Goal: Task Accomplishment & Management: Use online tool/utility

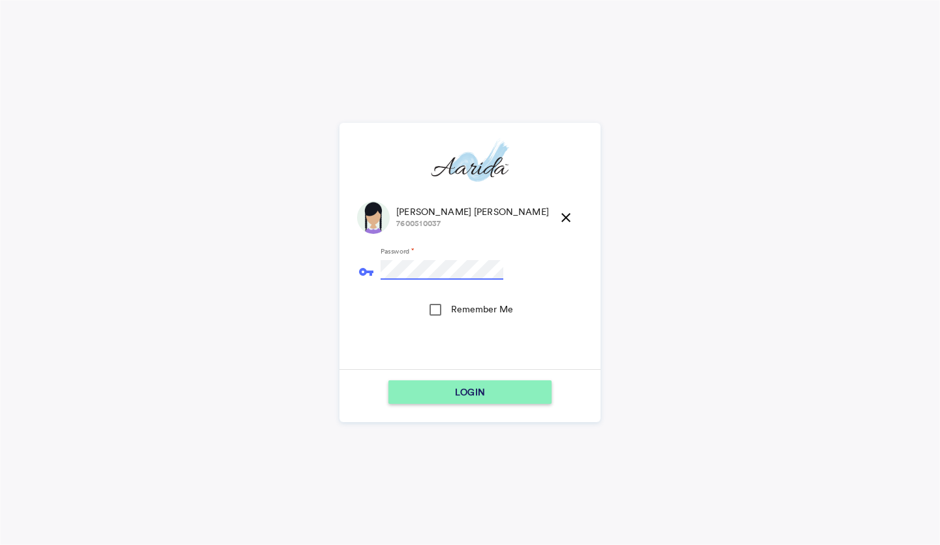
click at [389, 380] on button "LOGIN" at bounding box center [470, 392] width 163 height 24
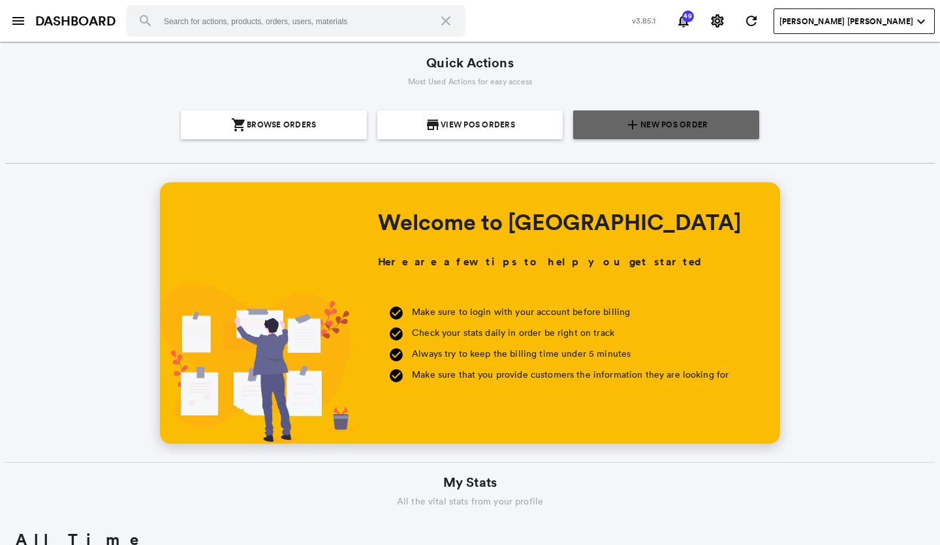
scroll to position [235, 449]
click at [669, 121] on span "New POS Order" at bounding box center [674, 124] width 67 height 29
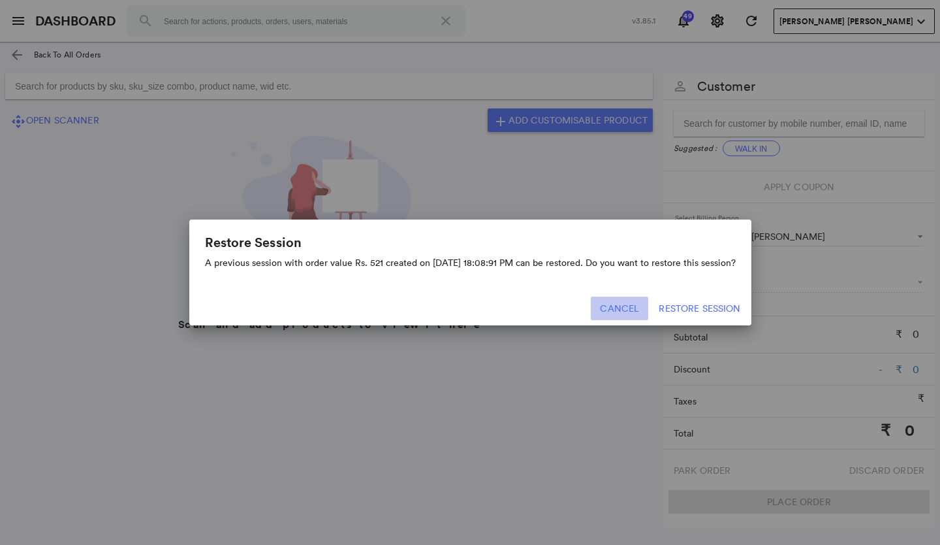
click at [627, 301] on button "Cancel" at bounding box center [619, 308] width 57 height 24
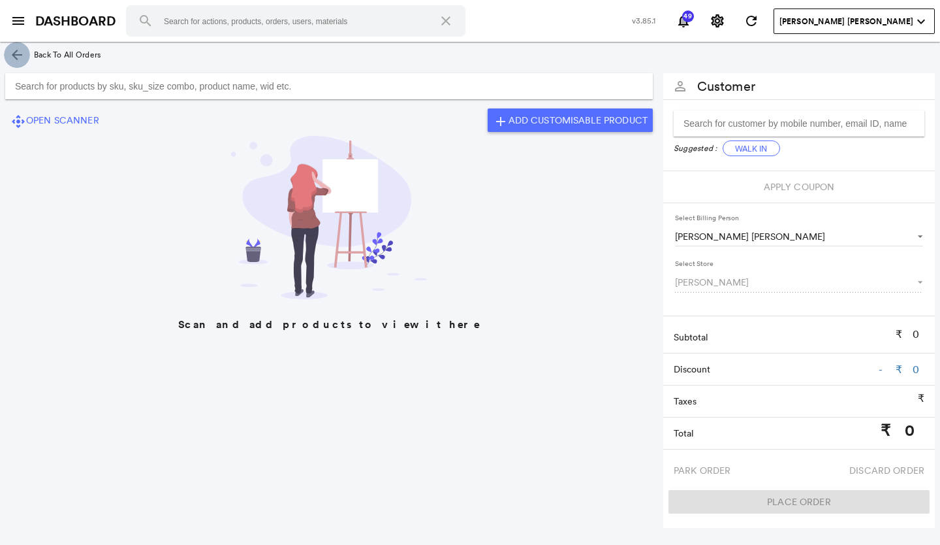
click at [14, 57] on md-icon "arrow_back" at bounding box center [17, 55] width 16 height 16
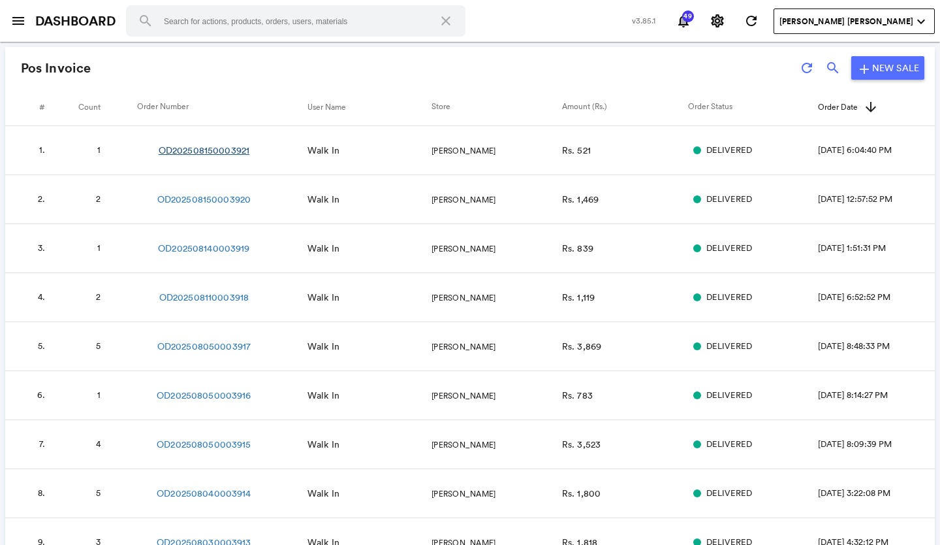
click at [202, 150] on link "OD202508150003921" at bounding box center [204, 150] width 91 height 13
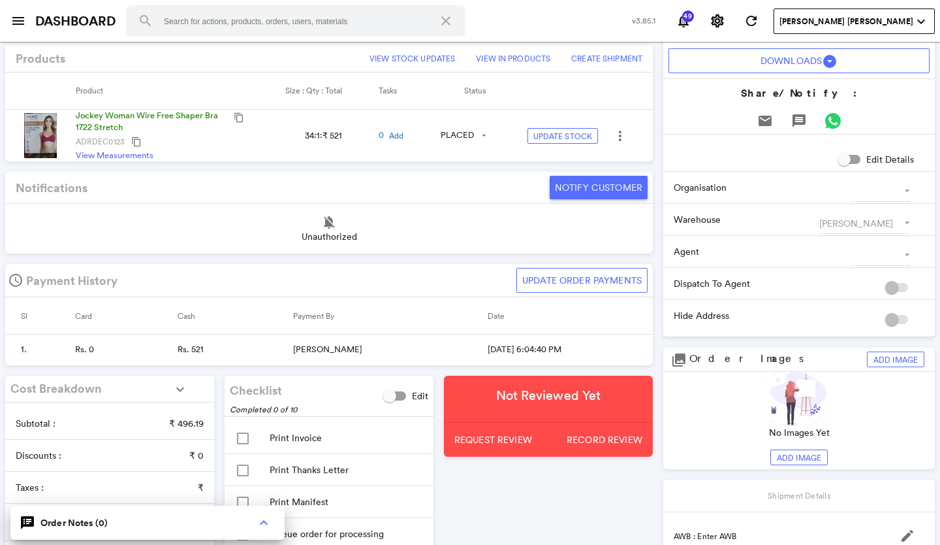
scroll to position [261, 0]
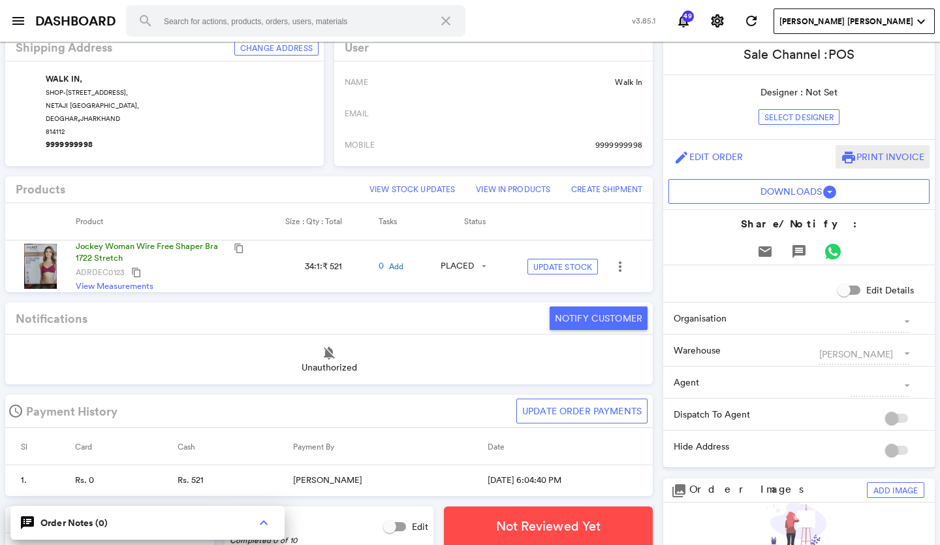
click at [871, 152] on span "Print Invoice" at bounding box center [891, 157] width 68 height 12
